Goal: Browse casually

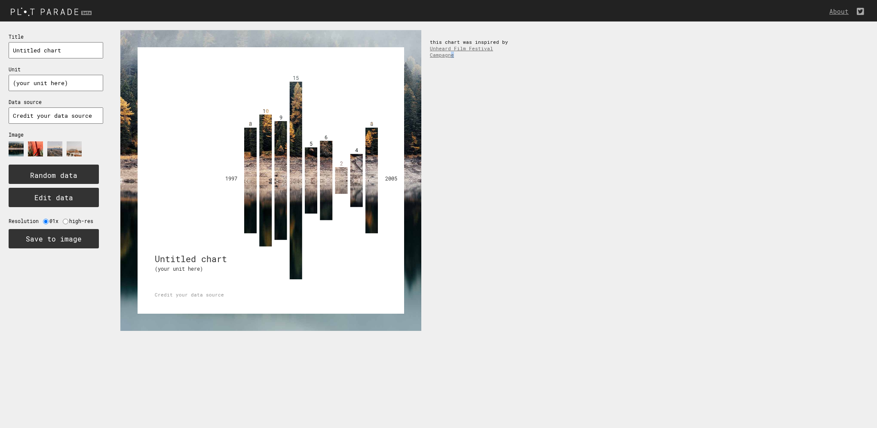
click at [513, 137] on div "8 10 9 15 5 6 2 [DATE] 2005 Untitled chart (your unit here) Credit your data so…" at bounding box center [494, 180] width 765 height 318
drag, startPoint x: 513, startPoint y: 137, endPoint x: 500, endPoint y: 220, distance: 84.5
click at [500, 220] on div "8 10 9 15 5 6 2 [DATE] 2005 Untitled chart (your unit here) Credit your data so…" at bounding box center [494, 180] width 765 height 318
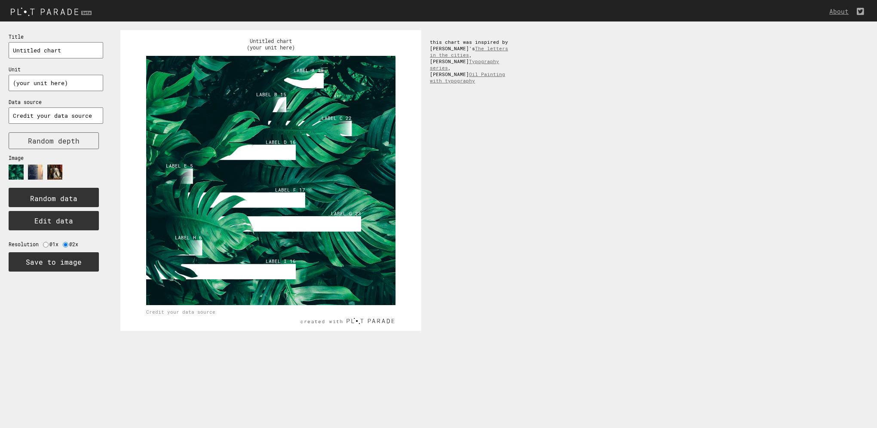
click at [53, 169] on image at bounding box center [54, 172] width 15 height 15
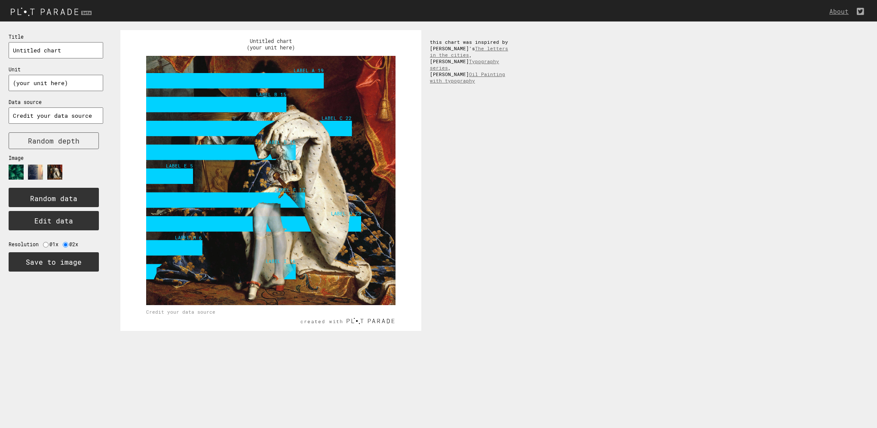
click at [31, 174] on image at bounding box center [35, 172] width 15 height 15
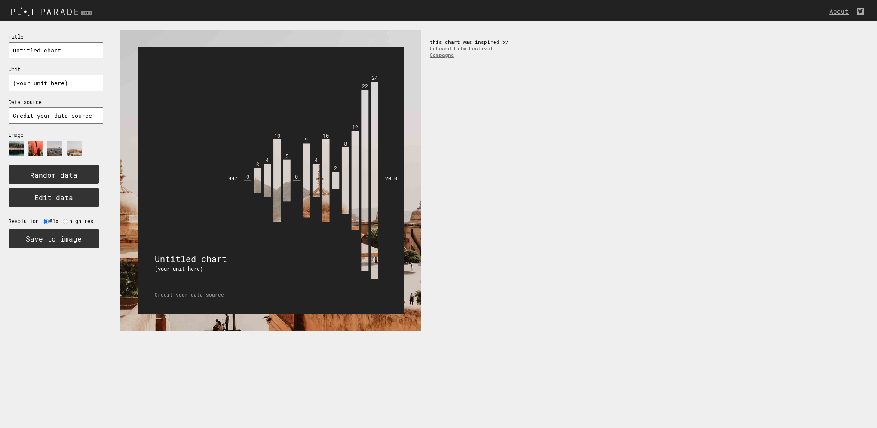
click at [33, 143] on image at bounding box center [35, 148] width 15 height 15
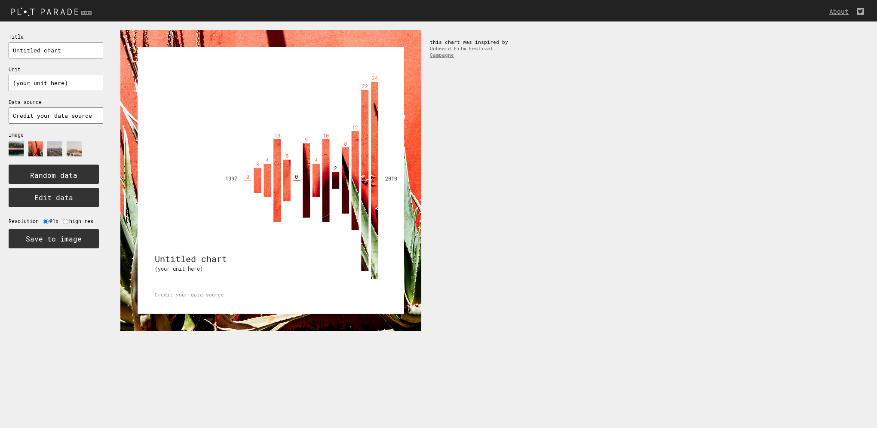
click at [53, 147] on image at bounding box center [54, 148] width 15 height 15
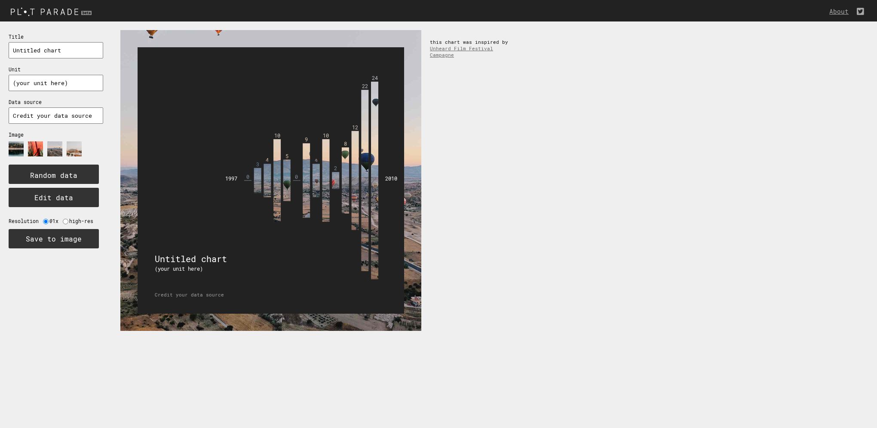
click at [39, 145] on image at bounding box center [35, 148] width 15 height 15
